Goal: Information Seeking & Learning: Learn about a topic

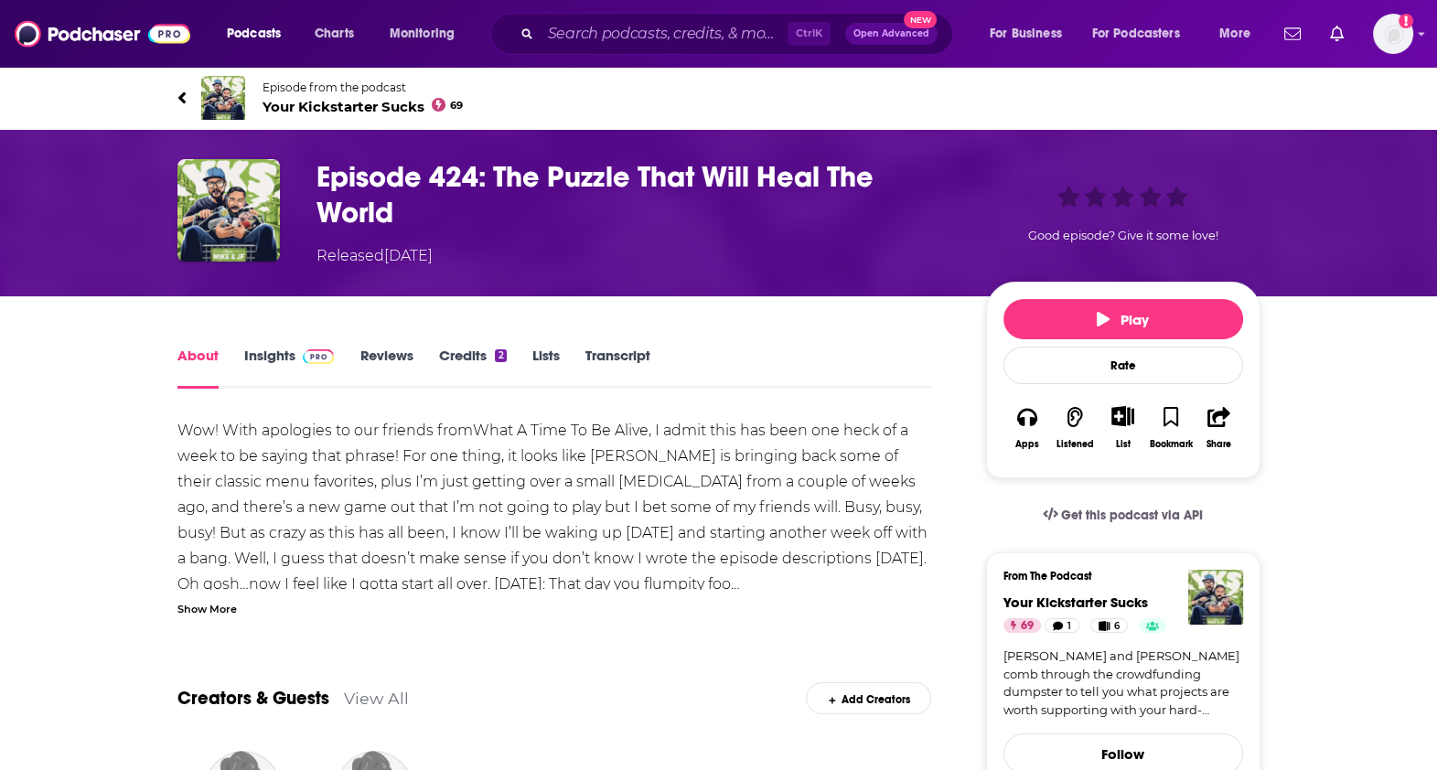
click at [608, 344] on div "About Insights Reviews Credits 2 Lists Transcript" at bounding box center [554, 366] width 754 height 45
click at [614, 353] on link "Transcript" at bounding box center [617, 368] width 65 height 42
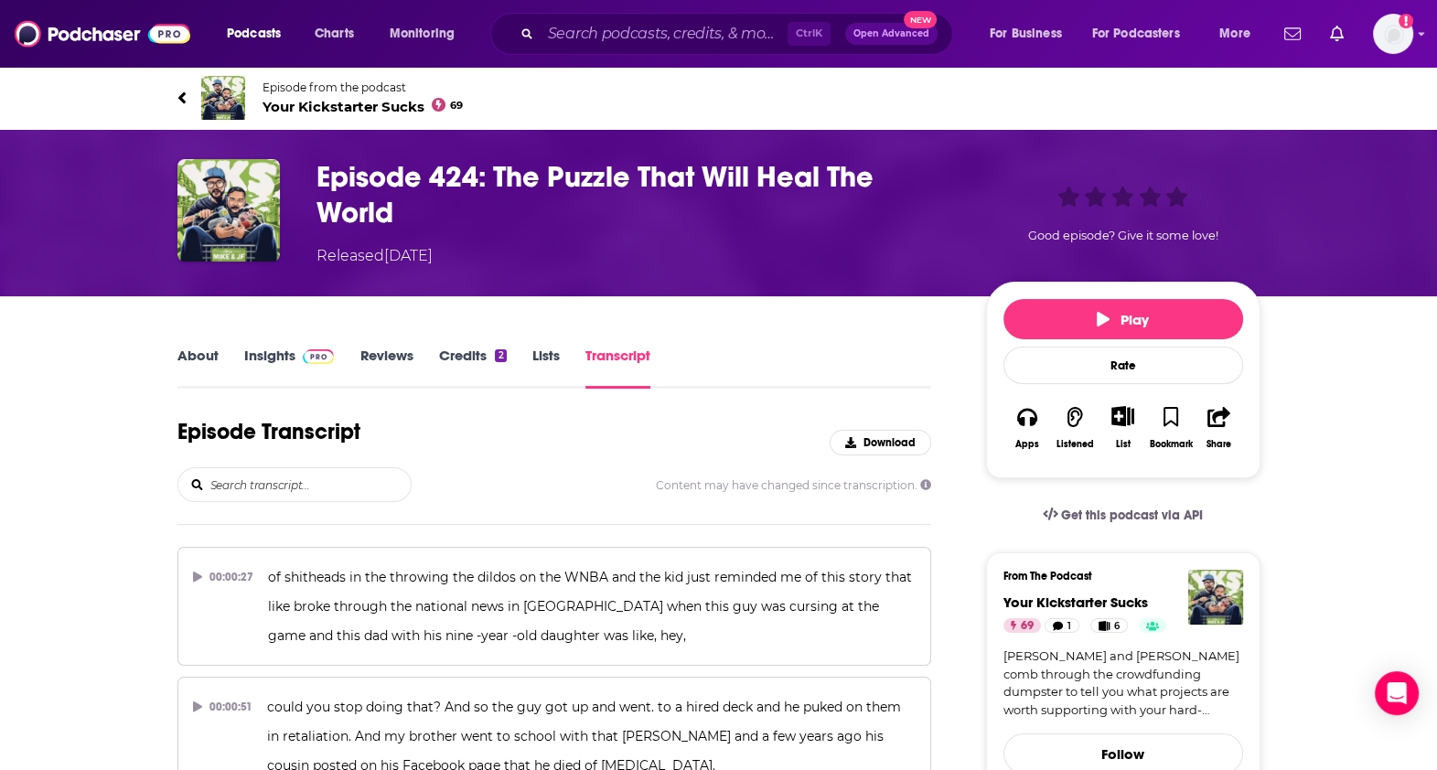
click at [301, 482] on input "search" at bounding box center [309, 484] width 202 height 33
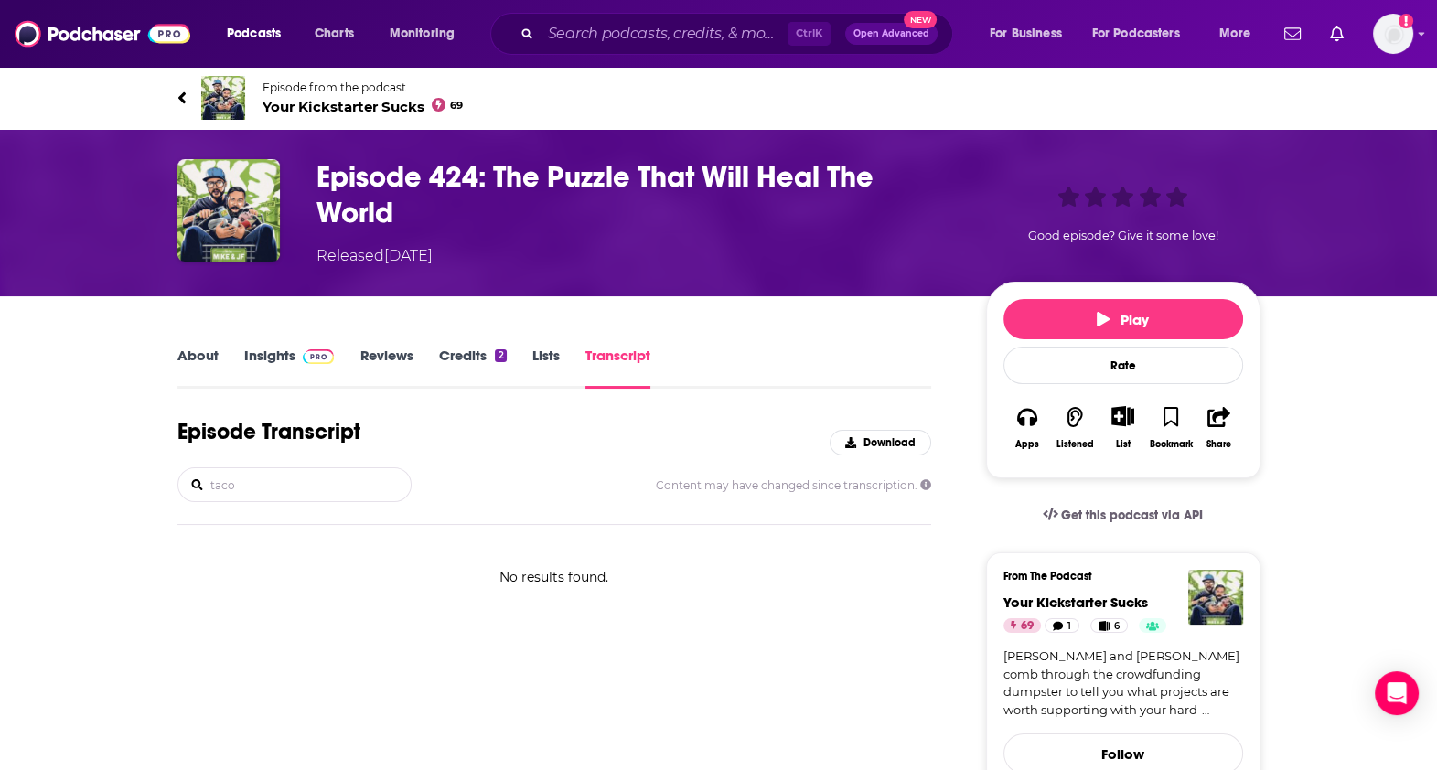
type input "taco"
click at [191, 366] on link "About" at bounding box center [197, 368] width 41 height 42
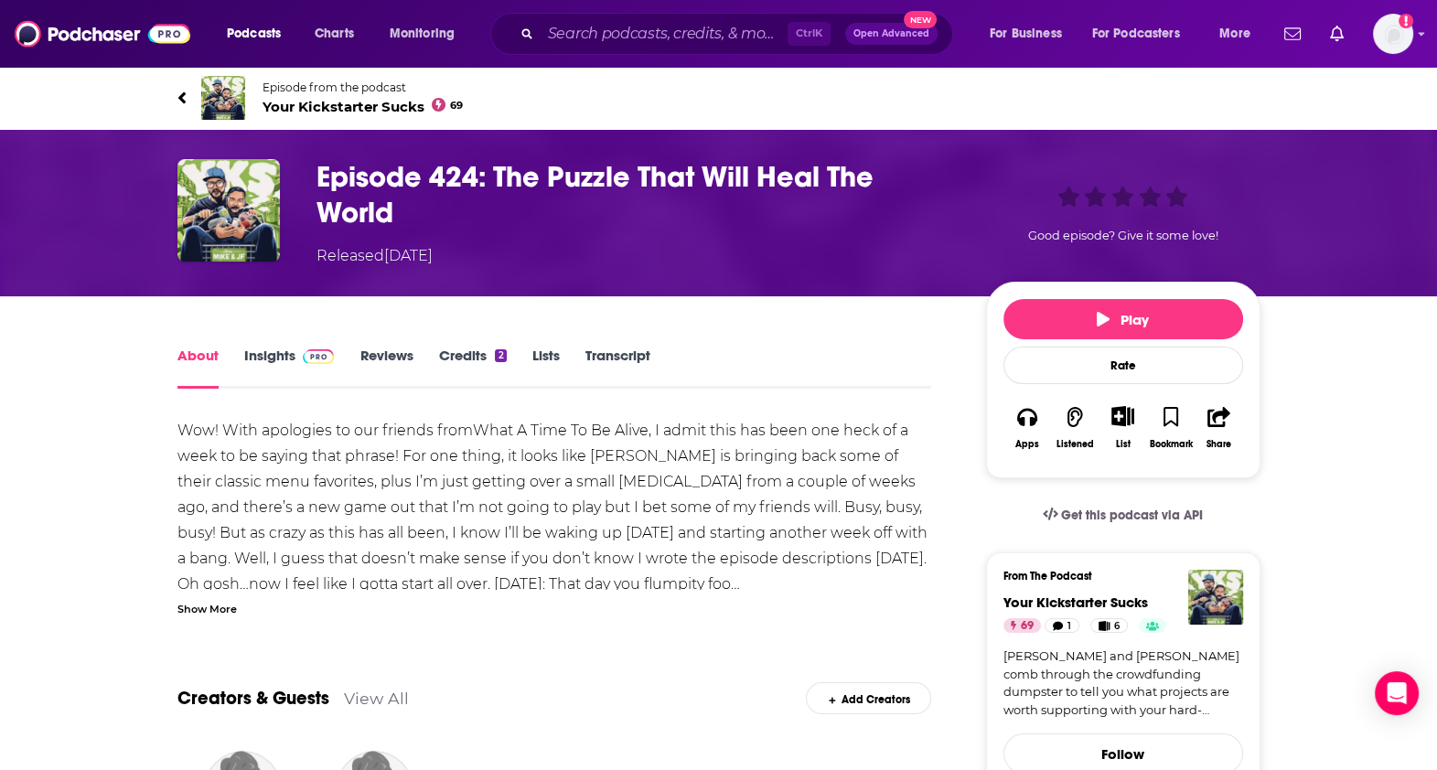
click at [214, 604] on div "Show More" at bounding box center [206, 607] width 59 height 17
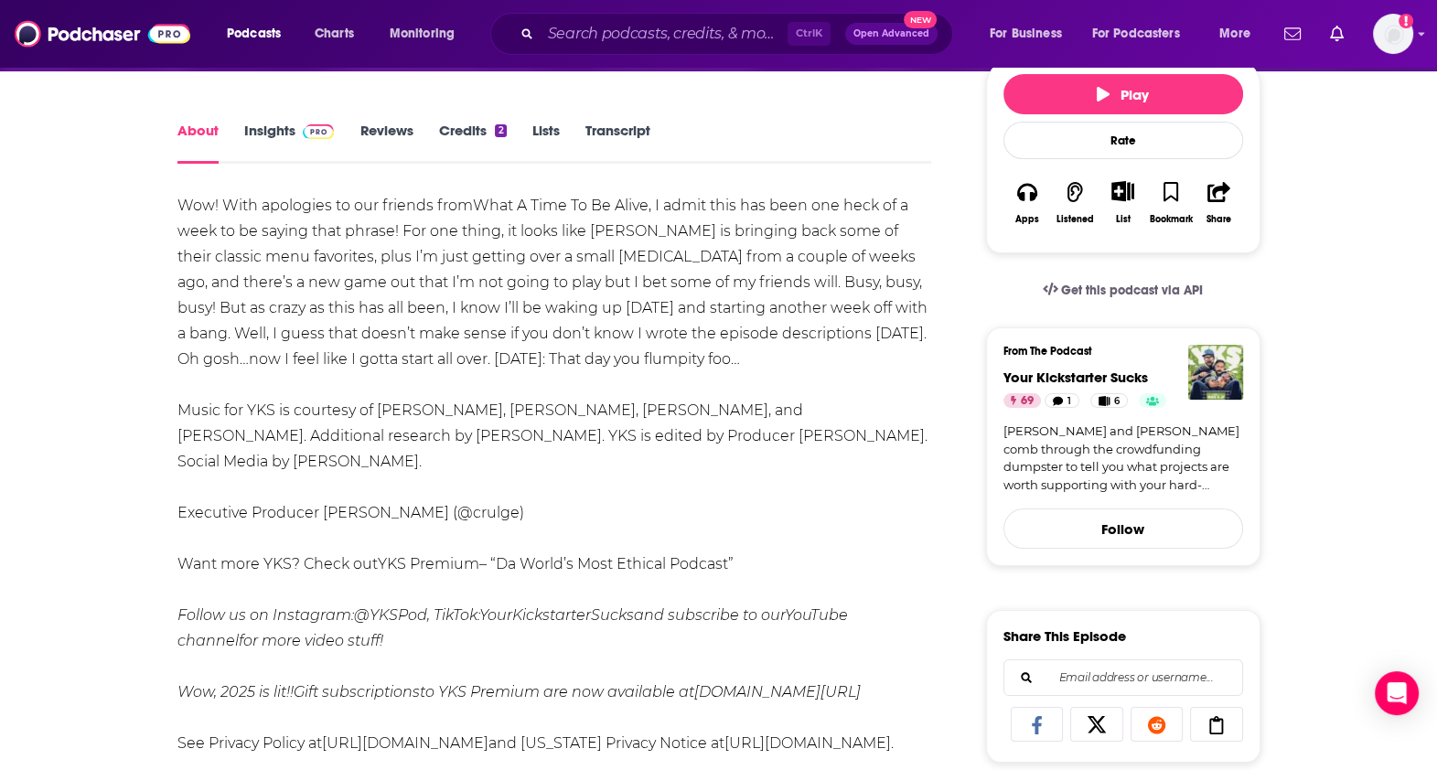
scroll to position [226, 0]
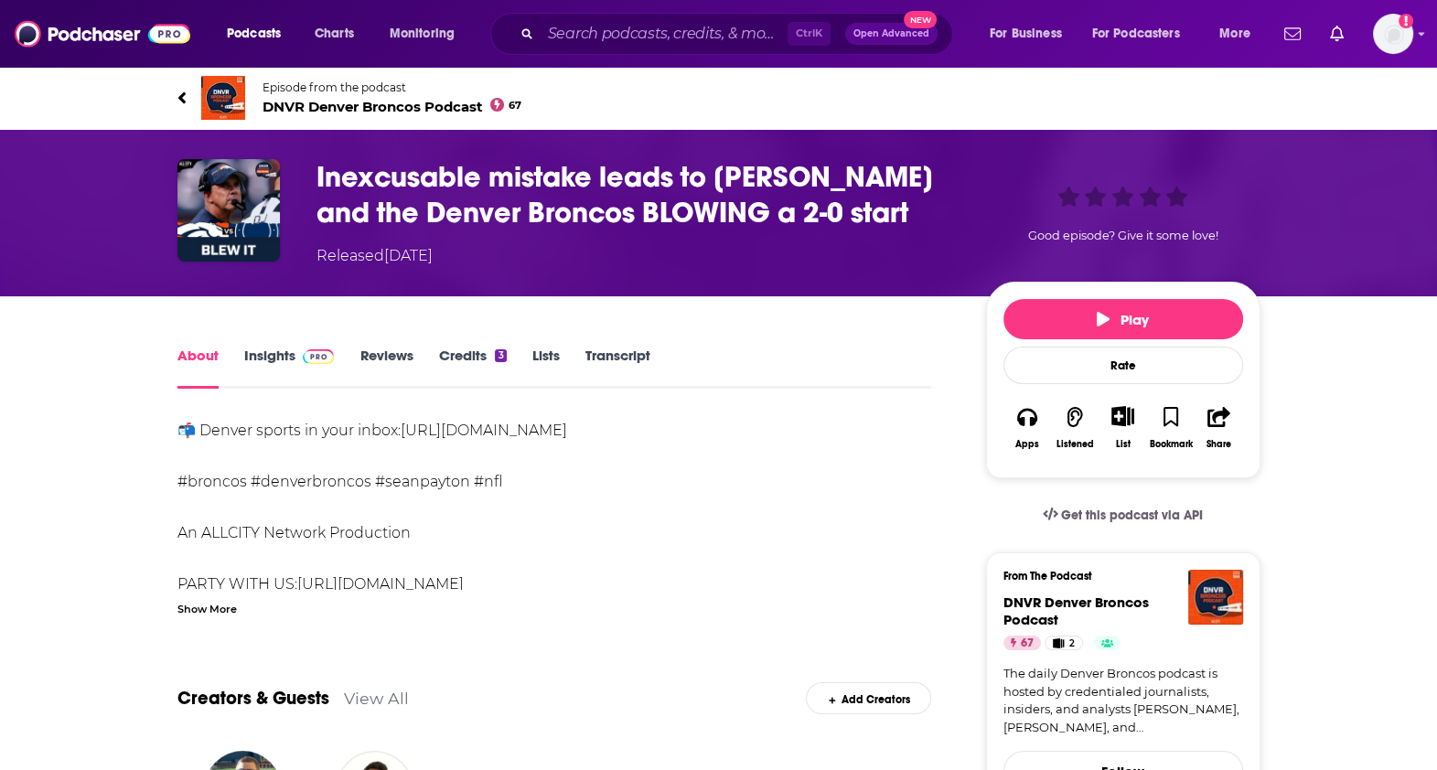
click at [630, 357] on link "Transcript" at bounding box center [617, 368] width 65 height 42
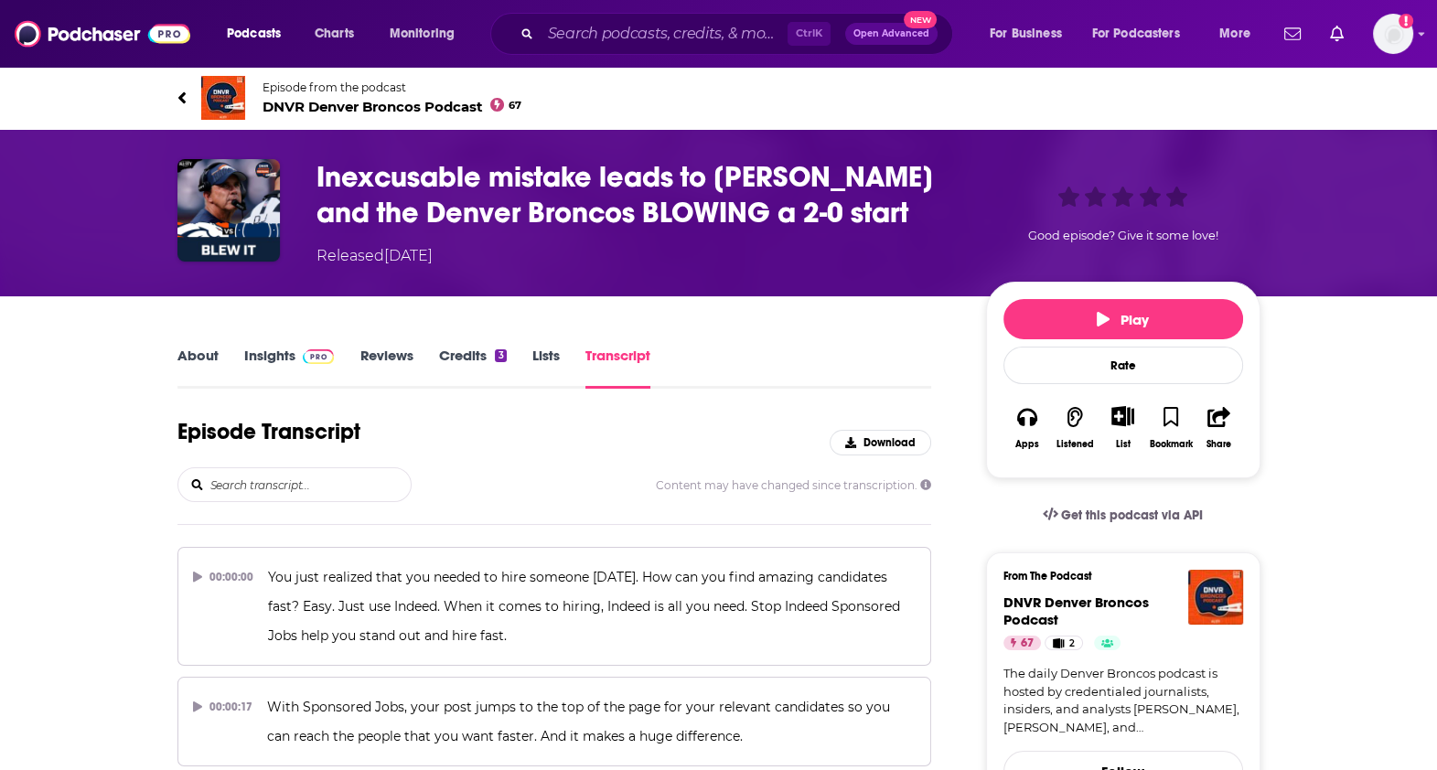
scroll to position [17342, 0]
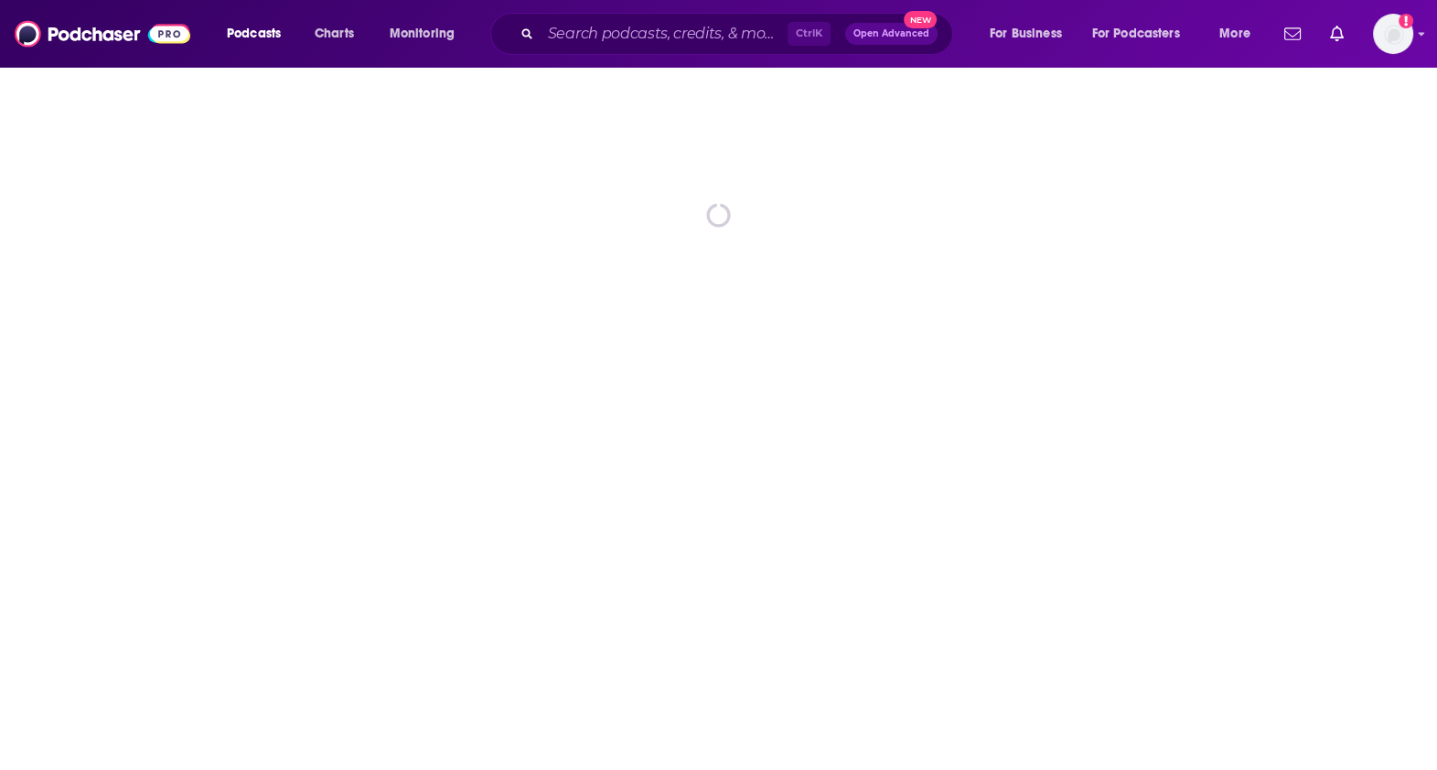
click at [1294, 769] on html "Podcasts Charts Monitoring Ctrl K Open Advanced New For Business For Podcasters…" at bounding box center [718, 385] width 1437 height 770
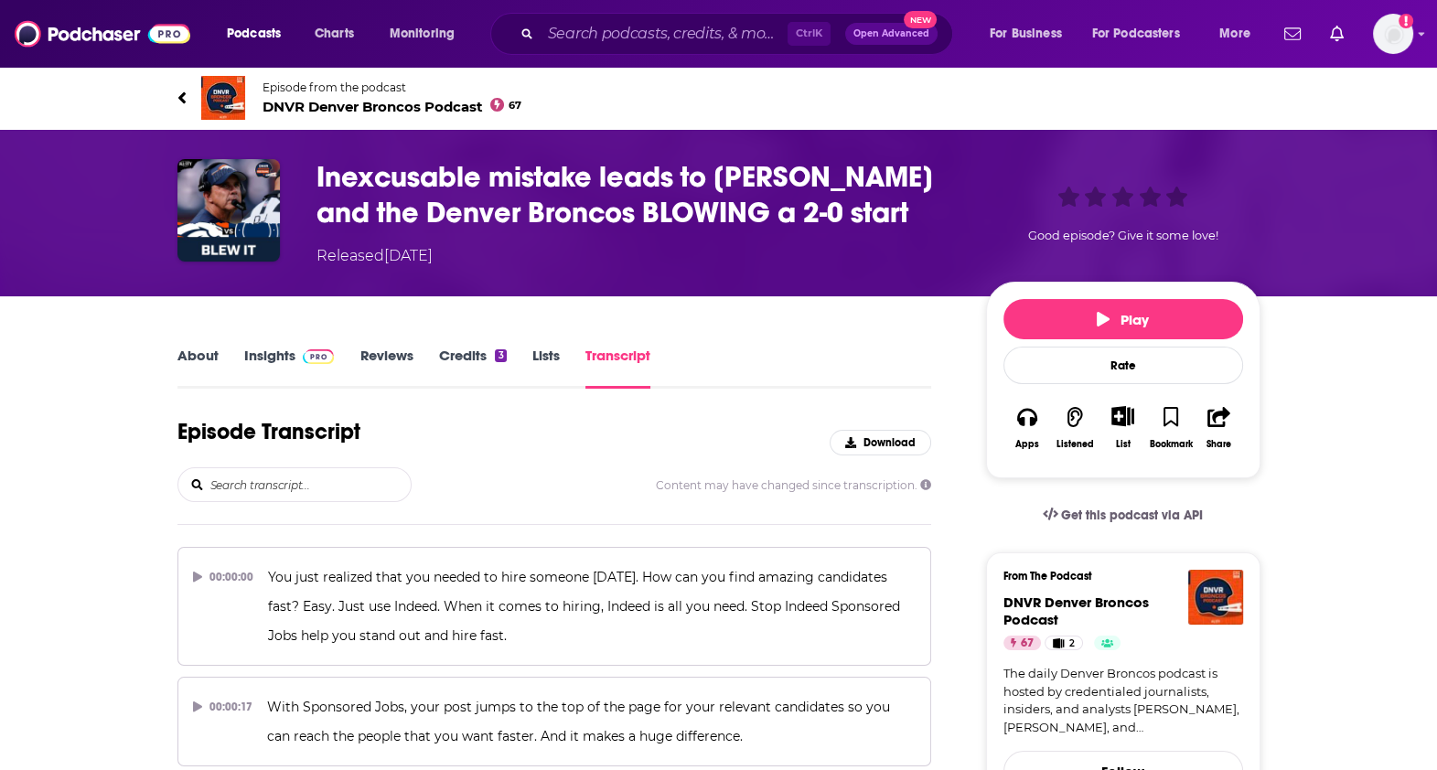
click at [673, 426] on div "Episode Transcript Download" at bounding box center [554, 442] width 754 height 49
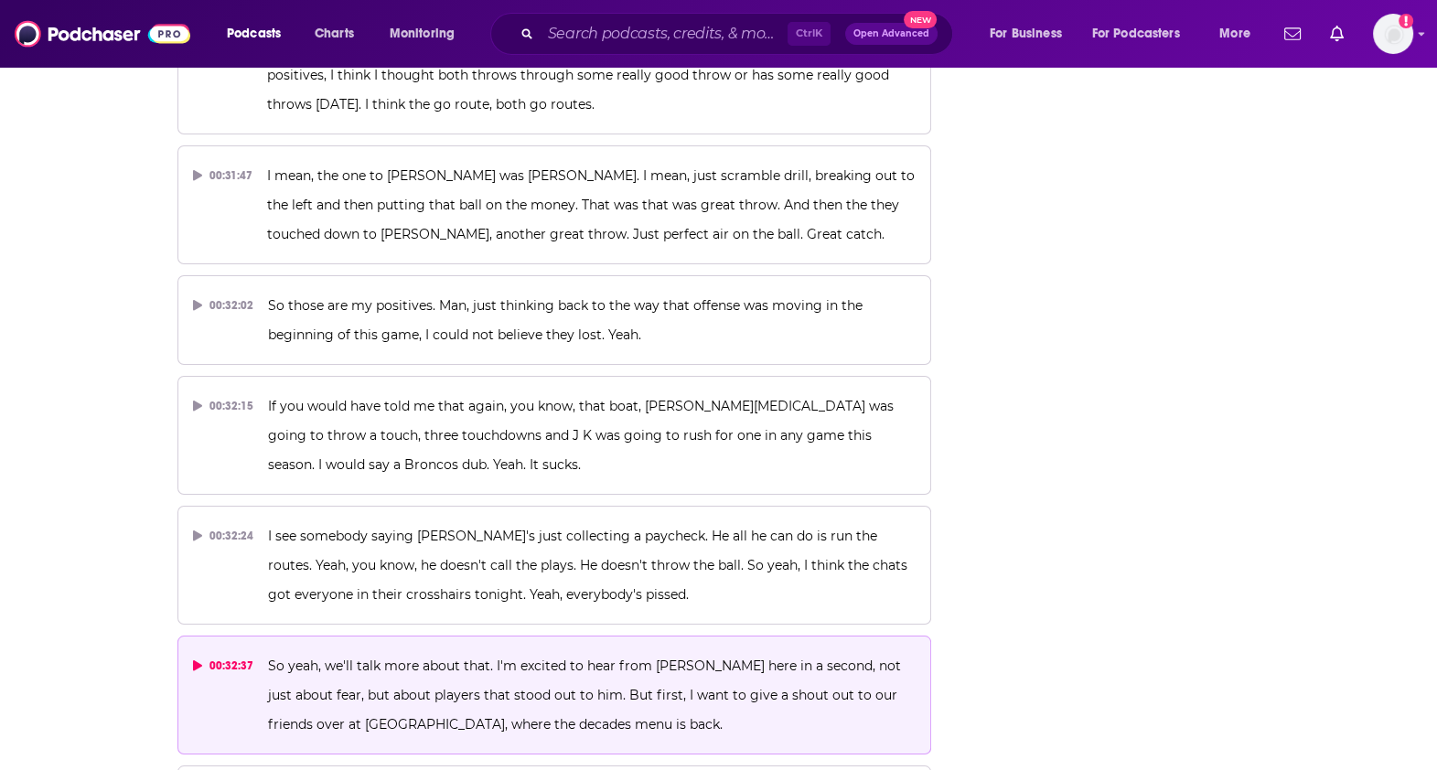
click at [389, 636] on button "00:32:37 So yeah, we'll talk more about that. I'm excited to hear from Hank her…" at bounding box center [554, 695] width 754 height 119
click at [360, 651] on p "So yeah, we'll talk more about that. I'm excited to hear from Hank here in a se…" at bounding box center [591, 695] width 647 height 88
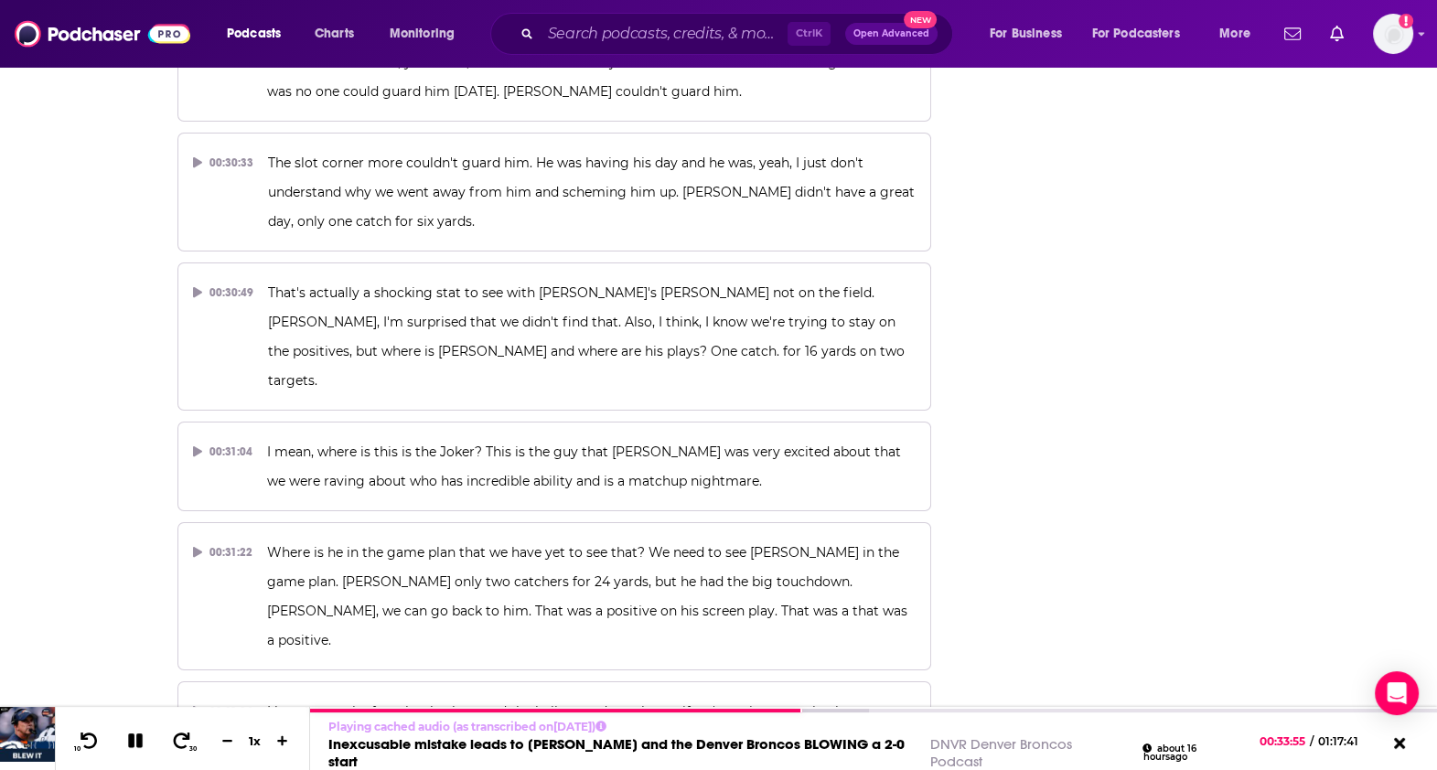
scroll to position [16675, 0]
drag, startPoint x: 1437, startPoint y: 316, endPoint x: 1042, endPoint y: 303, distance: 396.2
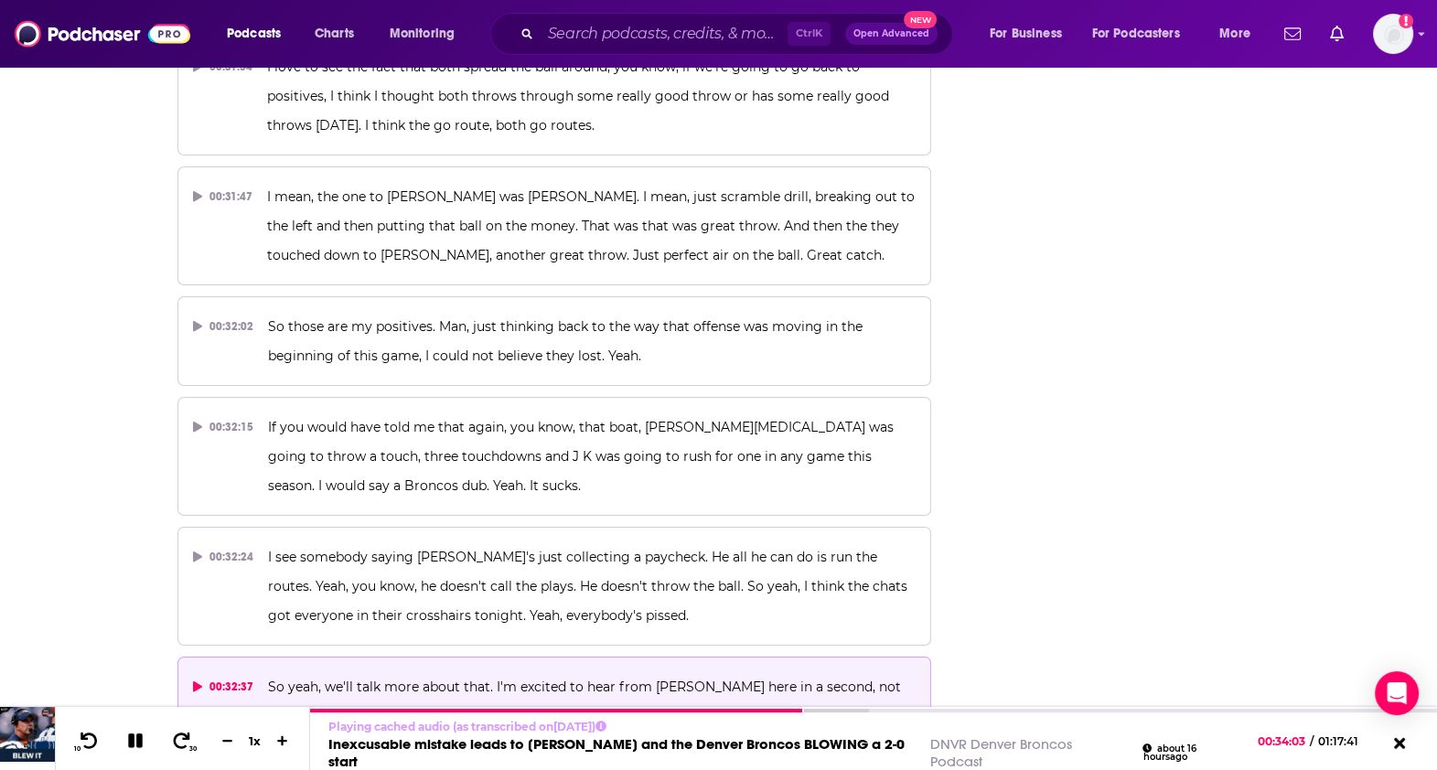
scroll to position [17323, 0]
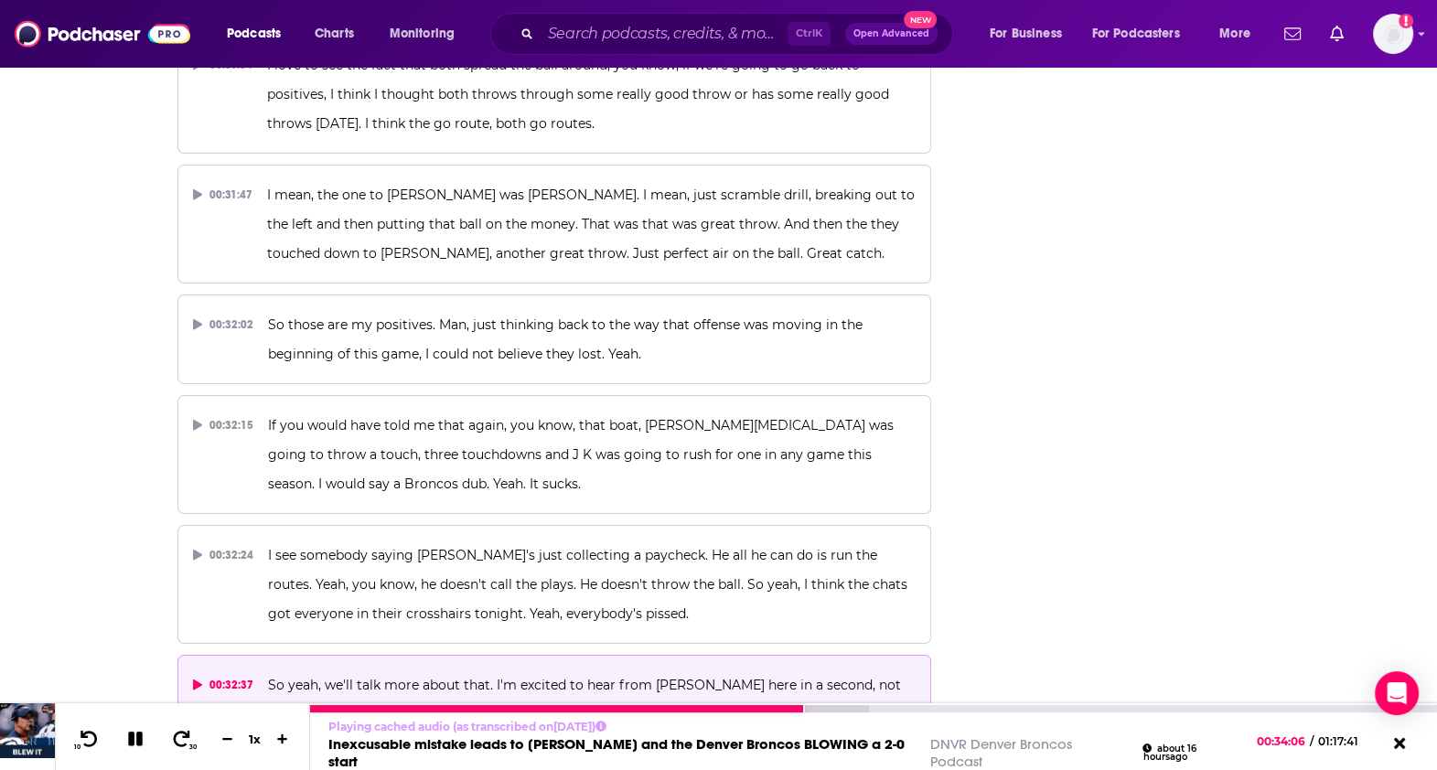
click at [146, 734] on button at bounding box center [136, 739] width 32 height 23
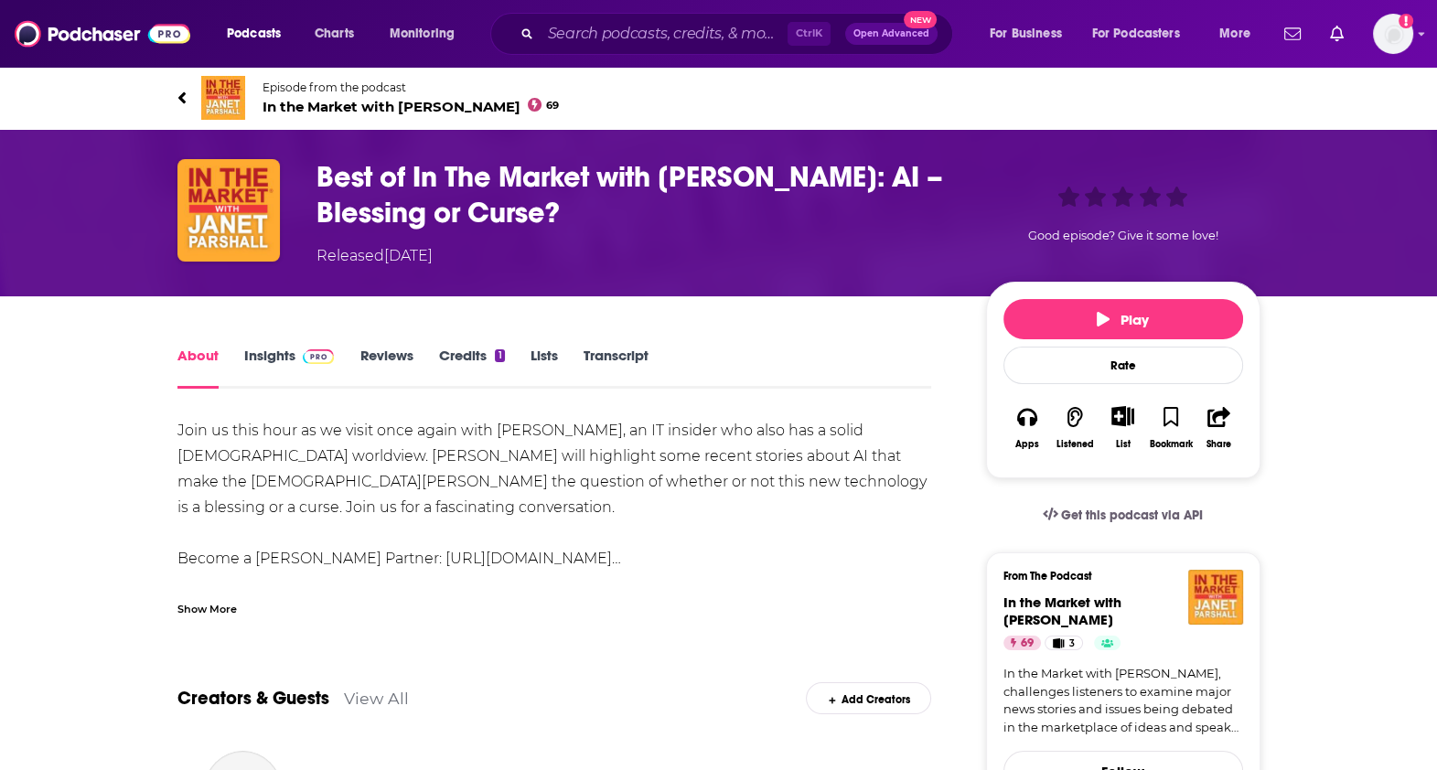
click at [618, 347] on link "Transcript" at bounding box center [615, 368] width 65 height 42
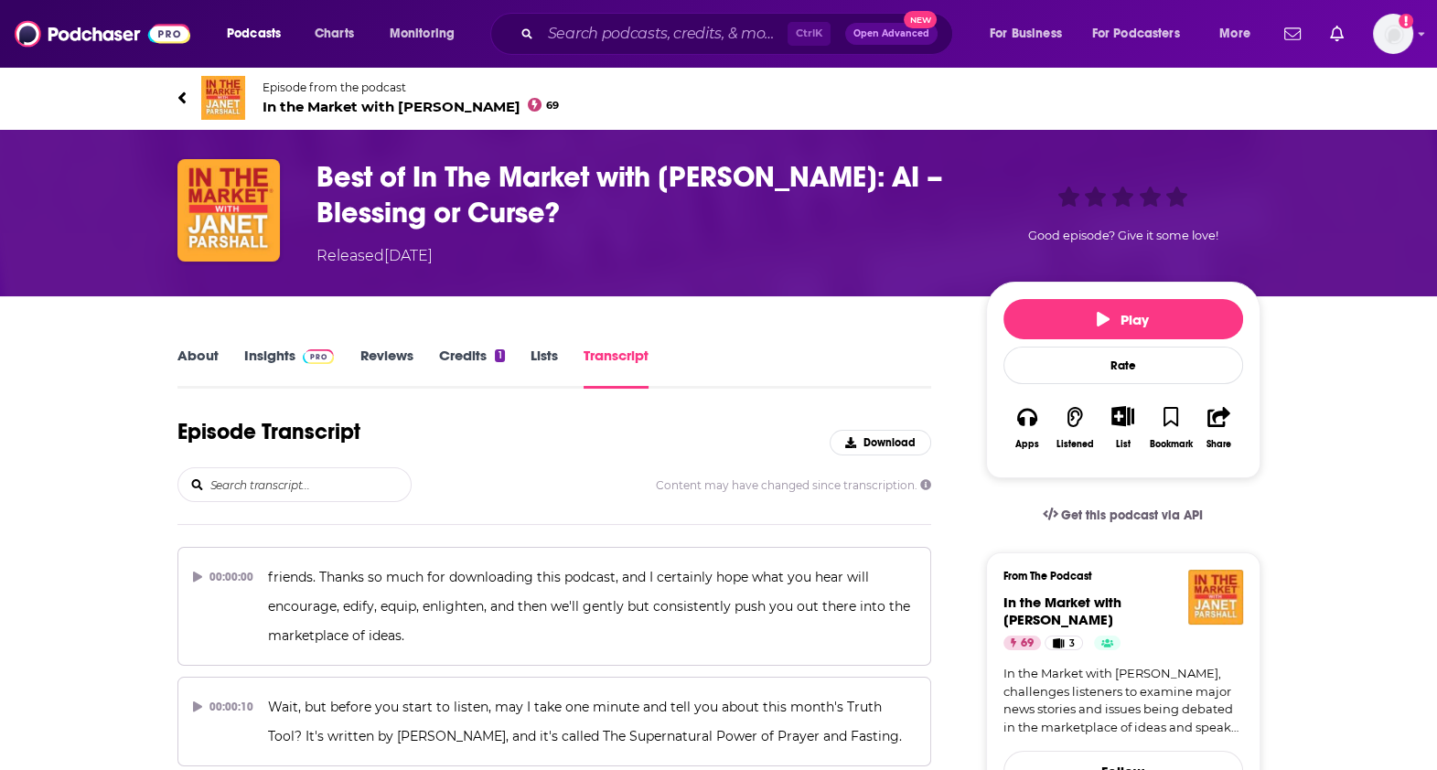
scroll to position [23842, 0]
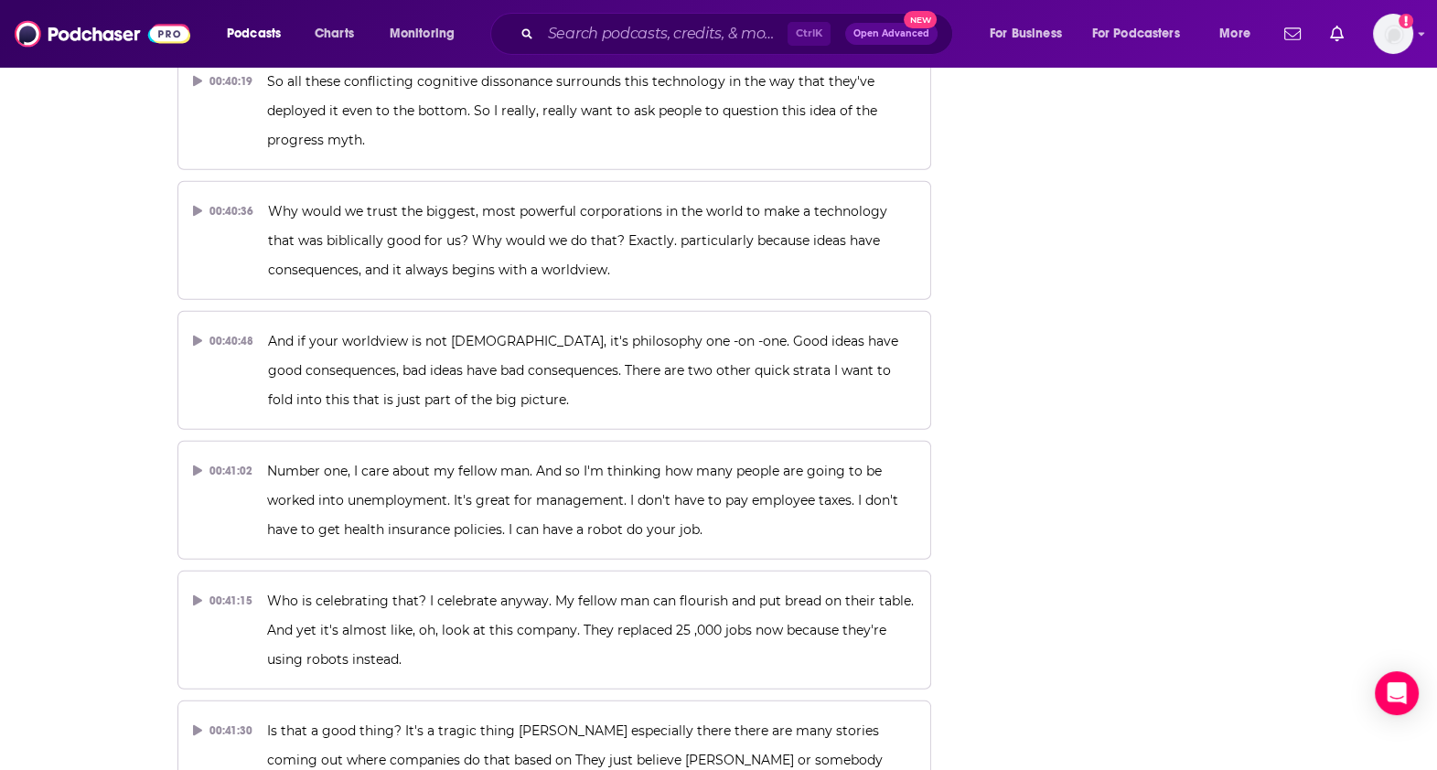
drag, startPoint x: 644, startPoint y: 353, endPoint x: 796, endPoint y: 379, distance: 154.1
copy span "Because it turns out people don't want to have to go through the Taco Bell driv…"
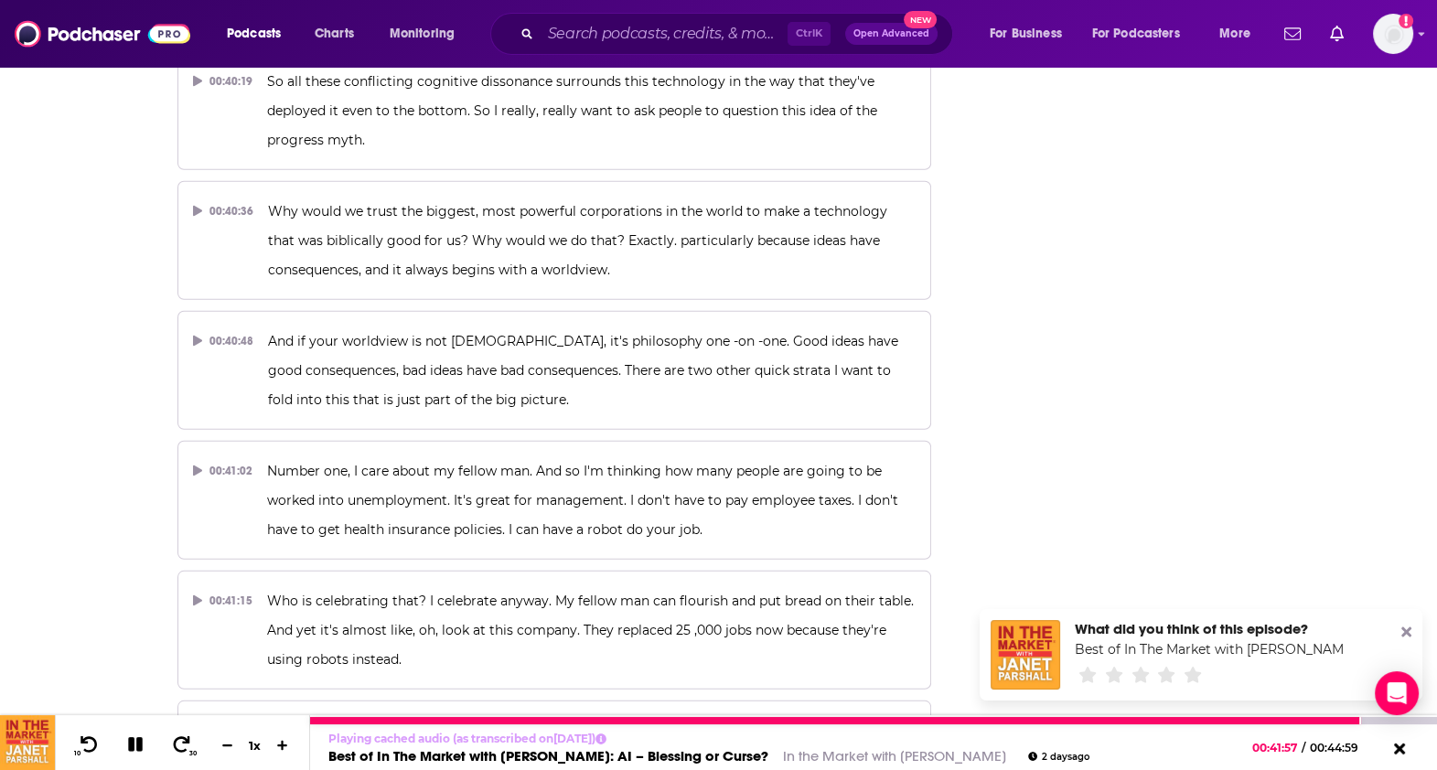
click at [140, 749] on icon at bounding box center [135, 744] width 15 height 15
